Goal: Find specific page/section: Find specific page/section

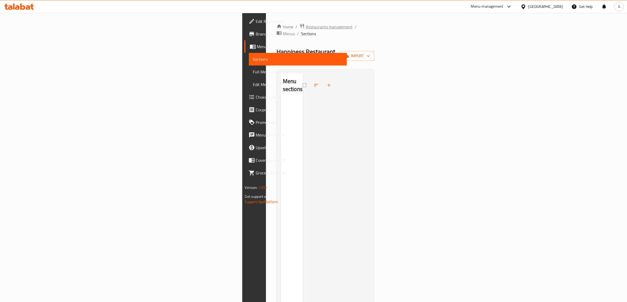
click at [306, 29] on span "Restaurants management" at bounding box center [329, 27] width 47 height 6
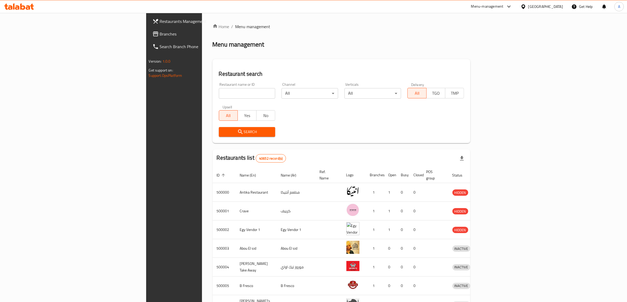
drag, startPoint x: 180, startPoint y: 40, endPoint x: 178, endPoint y: 42, distance: 2.8
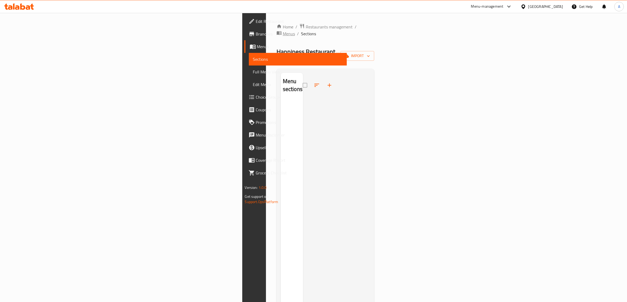
click at [283, 31] on span "Menus" at bounding box center [289, 34] width 12 height 6
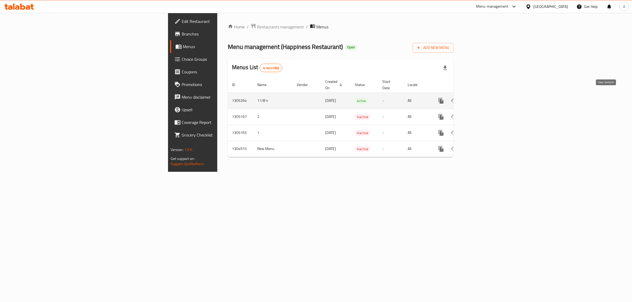
click at [482, 98] on icon "enhanced table" at bounding box center [479, 101] width 6 height 6
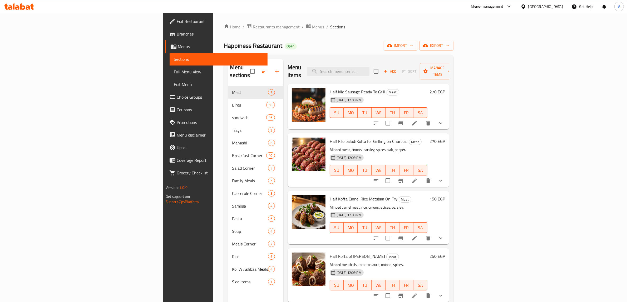
click at [253, 28] on span "Restaurants management" at bounding box center [276, 27] width 47 height 6
